Goal: Task Accomplishment & Management: Manage account settings

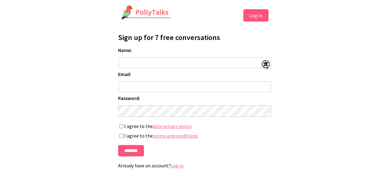
scroll to position [4, 0]
type input "*****"
click at [153, 84] on input "Email:" at bounding box center [194, 86] width 153 height 11
type input "**********"
click at [126, 149] on input "*******" at bounding box center [131, 150] width 26 height 11
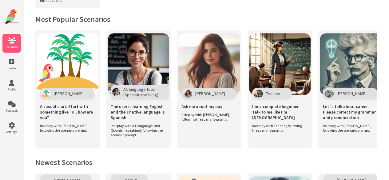
scroll to position [145, 0]
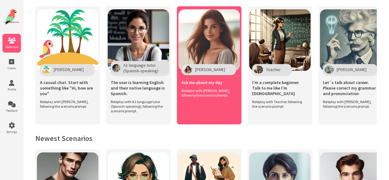
click at [203, 80] on span "Ask me about my day" at bounding box center [201, 83] width 41 height 6
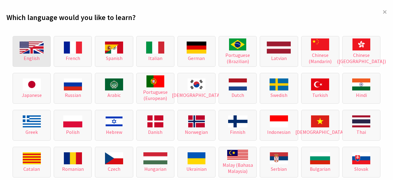
click at [33, 46] on img at bounding box center [32, 47] width 24 height 12
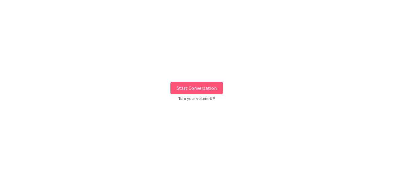
click at [202, 85] on button "Start Conversation" at bounding box center [197, 88] width 53 height 12
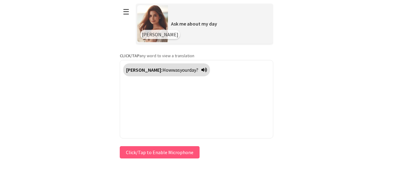
click at [157, 150] on button "Click/Tap to Enable Microphone" at bounding box center [160, 152] width 80 height 12
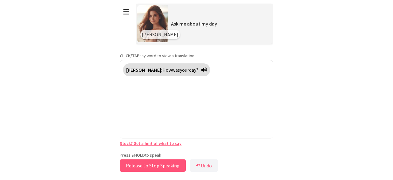
click at [138, 165] on button "Release to Stop Speaking" at bounding box center [153, 165] width 64 height 12
click at [144, 165] on button "Press and Hold to Speak" at bounding box center [151, 165] width 67 height 12
click at [144, 165] on button "Release to Stop Speaking" at bounding box center [150, 165] width 65 height 12
click at [172, 165] on button "Release to Stop Speaking" at bounding box center [151, 165] width 66 height 12
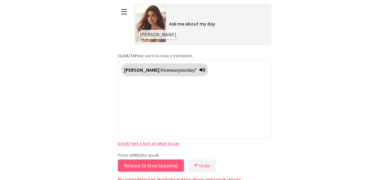
click at [172, 165] on button "Release to Stop Speaking" at bounding box center [151, 165] width 66 height 12
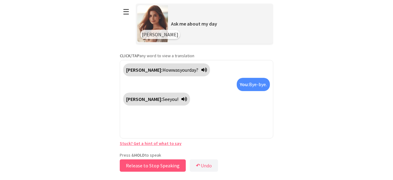
click at [172, 165] on button "Release to Stop Speaking" at bounding box center [153, 165] width 66 height 12
click at [129, 165] on button "Release to Stop Speaking" at bounding box center [150, 165] width 65 height 12
click at [129, 165] on button "Release to Stop Speaking" at bounding box center [151, 165] width 66 height 12
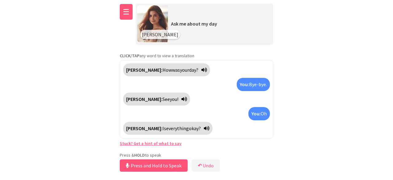
click at [124, 12] on button "☰" at bounding box center [126, 12] width 13 height 16
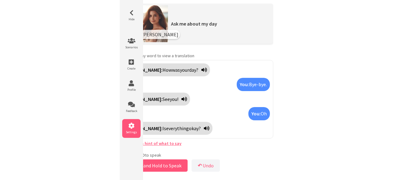
click at [132, 122] on li "Settings" at bounding box center [131, 128] width 18 height 19
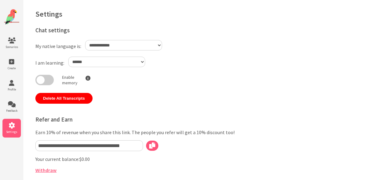
select select "**"
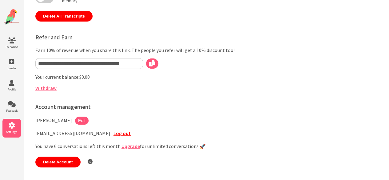
scroll to position [83, 0]
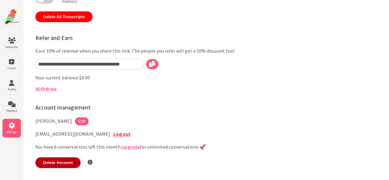
click at [58, 164] on button "Delete Account" at bounding box center [57, 162] width 45 height 11
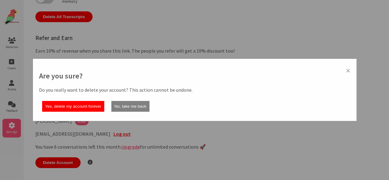
click at [83, 107] on button "Yes, delete my account forever" at bounding box center [73, 106] width 62 height 11
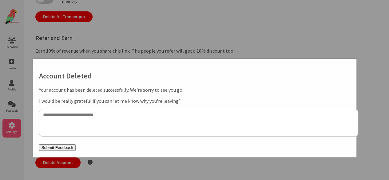
click at [65, 148] on button "Submit Feedback" at bounding box center [57, 147] width 37 height 6
